Goal: Information Seeking & Learning: Find specific fact

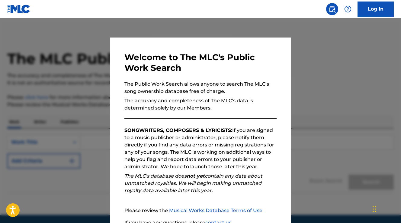
scroll to position [54, 0]
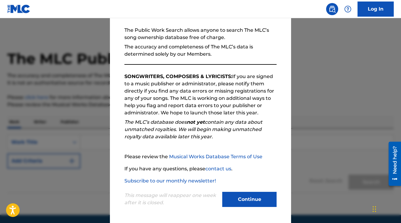
click at [230, 201] on button "Continue" at bounding box center [249, 199] width 54 height 15
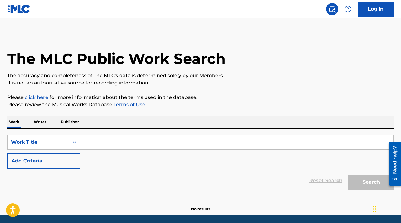
click at [95, 139] on input "Search Form" at bounding box center [236, 142] width 313 height 15
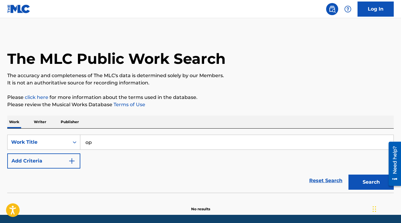
type input "o"
type input "[PERSON_NAME] is a rockstar"
click at [349, 174] on button "Search" at bounding box center [371, 181] width 45 height 15
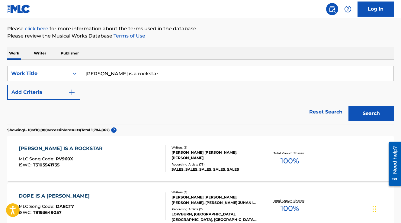
scroll to position [72, 0]
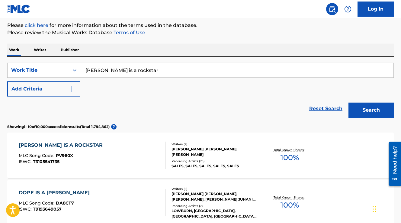
click at [64, 143] on div "[PERSON_NAME] IS A ROCKSTAR" at bounding box center [62, 144] width 87 height 7
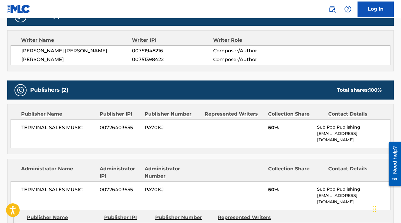
scroll to position [207, 0]
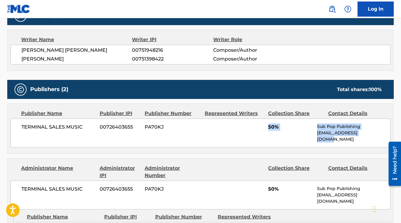
drag, startPoint x: 313, startPoint y: 122, endPoint x: 313, endPoint y: 137, distance: 14.8
click at [313, 137] on div "TERMINAL SALES MUSIC 00726403655 PA70KJ 50% Sub Pop Publishing [EMAIL_ADDRESS][…" at bounding box center [201, 132] width 380 height 29
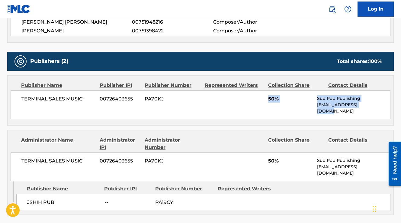
scroll to position [240, 0]
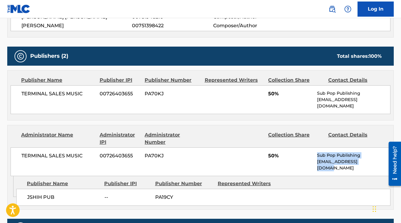
drag, startPoint x: 318, startPoint y: 147, endPoint x: 318, endPoint y: 160, distance: 13.3
click at [318, 160] on div "TERMINAL SALES MUSIC 00726403655 PA70KJ 50% Sub Pop Publishing [EMAIL_ADDRESS][…" at bounding box center [201, 161] width 380 height 29
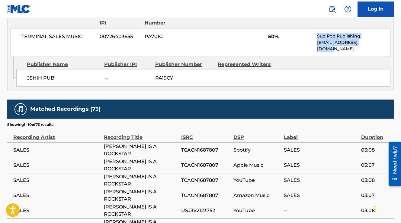
scroll to position [359, 0]
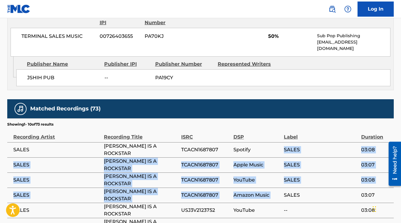
drag, startPoint x: 323, startPoint y: 131, endPoint x: 323, endPoint y: 174, distance: 43.5
click at [323, 174] on tbody "SALES [PERSON_NAME] IS A ROCKSTAR TCACN1687807 Spotify SALES 03:08 SALES [PERSO…" at bounding box center [200, 217] width 387 height 151
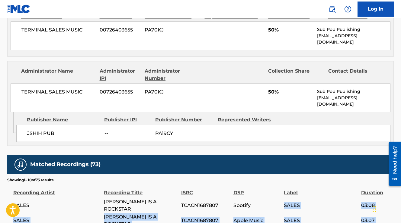
scroll to position [250, 0]
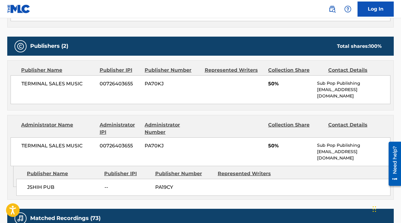
click at [323, 142] on p "Sub Pop Publishing" at bounding box center [353, 145] width 73 height 6
drag, startPoint x: 313, startPoint y: 137, endPoint x: 338, endPoint y: 149, distance: 28.1
click at [333, 147] on div "TERMINAL SALES MUSIC 00726403655 PA70KJ 50% Sub Pop Publishing [EMAIL_ADDRESS][…" at bounding box center [201, 151] width 380 height 29
click at [338, 149] on div "TERMINAL SALES MUSIC 00726403655 PA70KJ 50% Sub Pop Publishing [EMAIL_ADDRESS][…" at bounding box center [201, 151] width 380 height 29
drag, startPoint x: 338, startPoint y: 149, endPoint x: 323, endPoint y: 132, distance: 22.9
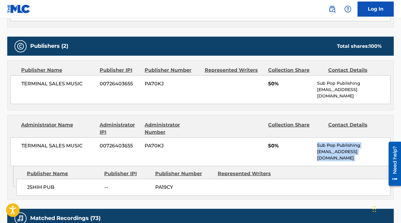
click at [323, 137] on div "TERMINAL SALES MUSIC 00726403655 PA70KJ 50% Sub Pop Publishing [EMAIL_ADDRESS][…" at bounding box center [201, 151] width 380 height 29
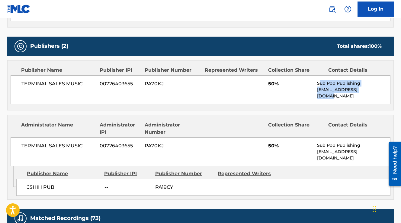
drag, startPoint x: 319, startPoint y: 81, endPoint x: 318, endPoint y: 99, distance: 17.9
click at [318, 99] on div "Publisher Name Publisher IPI Publisher Number Represented Writers Collection Sh…" at bounding box center [201, 85] width 386 height 50
drag, startPoint x: 315, startPoint y: 87, endPoint x: 315, endPoint y: 83, distance: 3.3
click at [315, 89] on div "TERMINAL SALES MUSIC 00726403655 PA70KJ 50% Sub Pop Publishing [EMAIL_ADDRESS][…" at bounding box center [201, 89] width 380 height 29
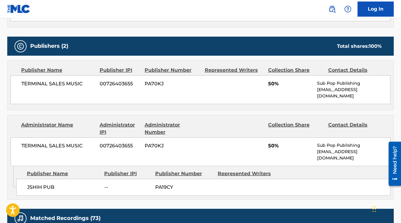
drag, startPoint x: 318, startPoint y: 80, endPoint x: 318, endPoint y: 95, distance: 14.5
click at [318, 87] on div "Sub Pop Publishing [EMAIL_ADDRESS][DOMAIN_NAME]" at bounding box center [353, 89] width 73 height 19
click at [318, 99] on div "Publisher Name Publisher IPI Publisher Number Represented Writers Collection Sh…" at bounding box center [201, 85] width 386 height 50
drag, startPoint x: 318, startPoint y: 82, endPoint x: 385, endPoint y: 87, distance: 67.6
click at [385, 87] on div "Sub Pop Publishing [EMAIL_ADDRESS][DOMAIN_NAME]" at bounding box center [353, 89] width 73 height 19
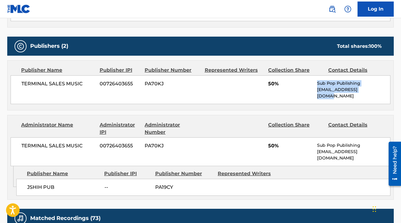
click at [385, 87] on p "[EMAIL_ADDRESS][DOMAIN_NAME]" at bounding box center [353, 92] width 73 height 13
drag, startPoint x: 385, startPoint y: 87, endPoint x: 313, endPoint y: 80, distance: 72.3
click at [313, 80] on div "TERMINAL SALES MUSIC 00726403655 PA70KJ 50% Sub Pop Publishing [EMAIL_ADDRESS][…" at bounding box center [201, 89] width 380 height 29
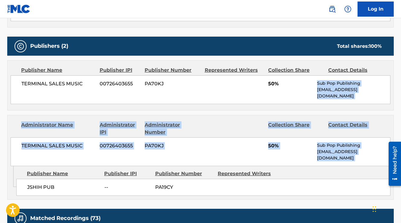
drag, startPoint x: 313, startPoint y: 80, endPoint x: 349, endPoint y: 151, distance: 78.8
click at [349, 151] on div "Publishers (2) Total shares: 100 % Publisher Name Publisher IPI Publisher Numbe…" at bounding box center [200, 118] width 387 height 163
click at [349, 151] on div "TERMINAL SALES MUSIC 00726403655 PA70KJ 50% Sub Pop Publishing [EMAIL_ADDRESS][…" at bounding box center [201, 151] width 380 height 29
drag, startPoint x: 349, startPoint y: 151, endPoint x: 309, endPoint y: 79, distance: 82.6
click at [309, 79] on div "Publishers (2) Total shares: 100 % Publisher Name Publisher IPI Publisher Numbe…" at bounding box center [200, 118] width 387 height 163
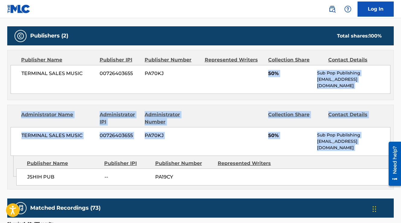
scroll to position [262, 0]
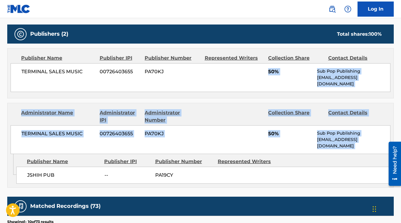
click at [309, 103] on div "Administrator Name Administrator IPI Administrator Number Collection Share Cont…" at bounding box center [201, 128] width 386 height 51
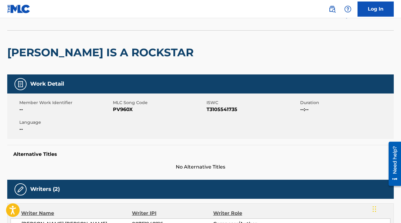
scroll to position [0, 0]
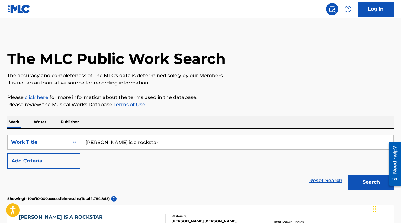
scroll to position [71, 0]
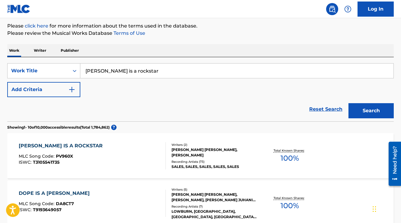
click at [161, 70] on input "[PERSON_NAME] is a rockstar" at bounding box center [236, 70] width 313 height 15
click at [70, 69] on div "Search Form" at bounding box center [74, 70] width 11 height 11
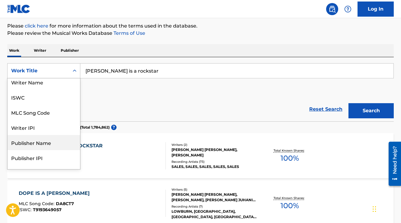
scroll to position [0, 0]
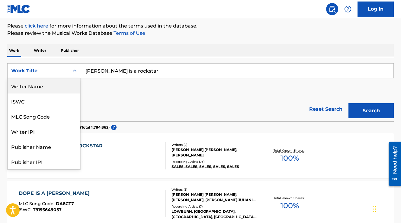
click at [60, 89] on div "Writer Name" at bounding box center [44, 85] width 73 height 15
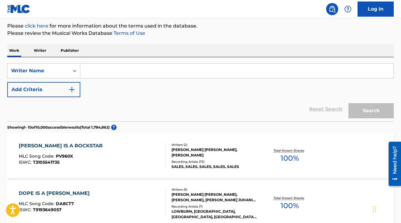
click at [124, 69] on input "Search Form" at bounding box center [236, 70] width 313 height 15
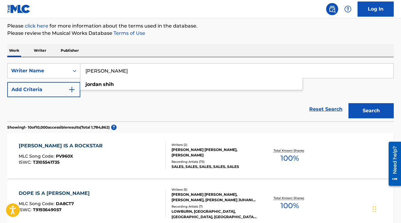
type input "[PERSON_NAME]"
click at [349, 103] on button "Search" at bounding box center [371, 110] width 45 height 15
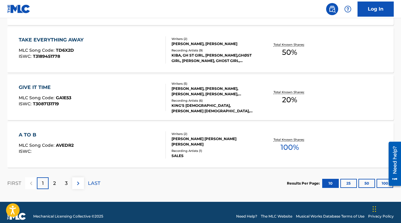
scroll to position [517, 0]
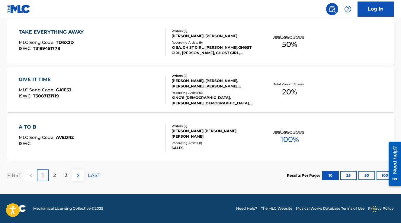
click at [54, 176] on p "2" at bounding box center [54, 175] width 3 height 7
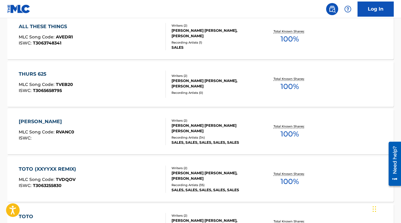
scroll to position [221, 0]
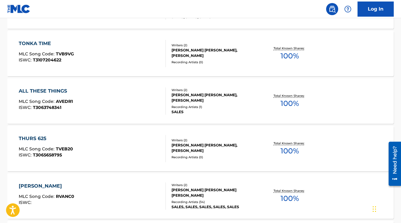
click at [117, 188] on div "[PERSON_NAME] MLC Song Code : RVANC0 ISWC :" at bounding box center [92, 195] width 147 height 27
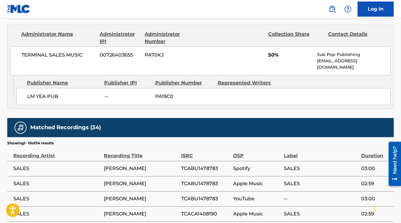
scroll to position [361, 0]
